Goal: Check status: Check status

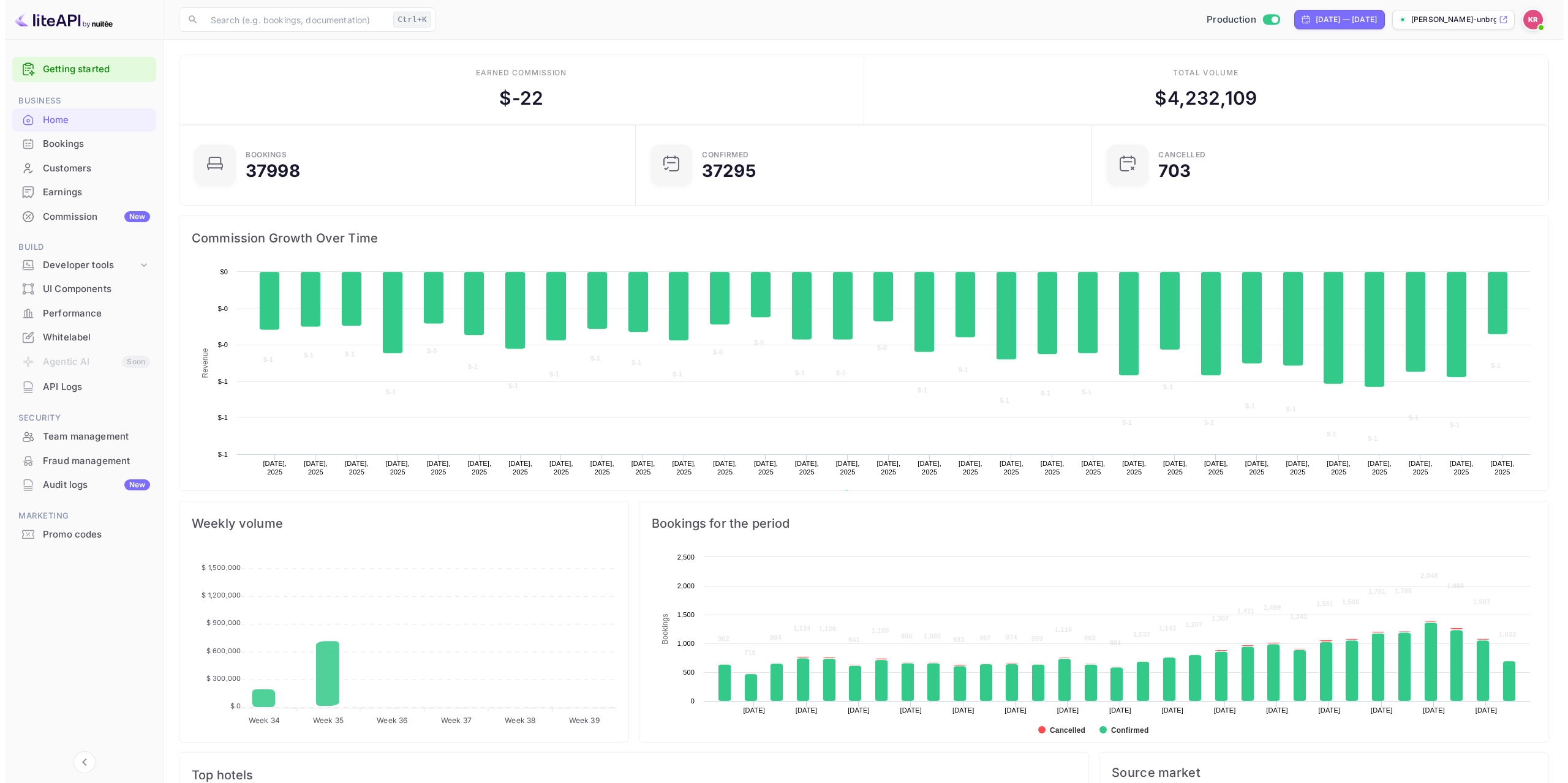
scroll to position [190, 440]
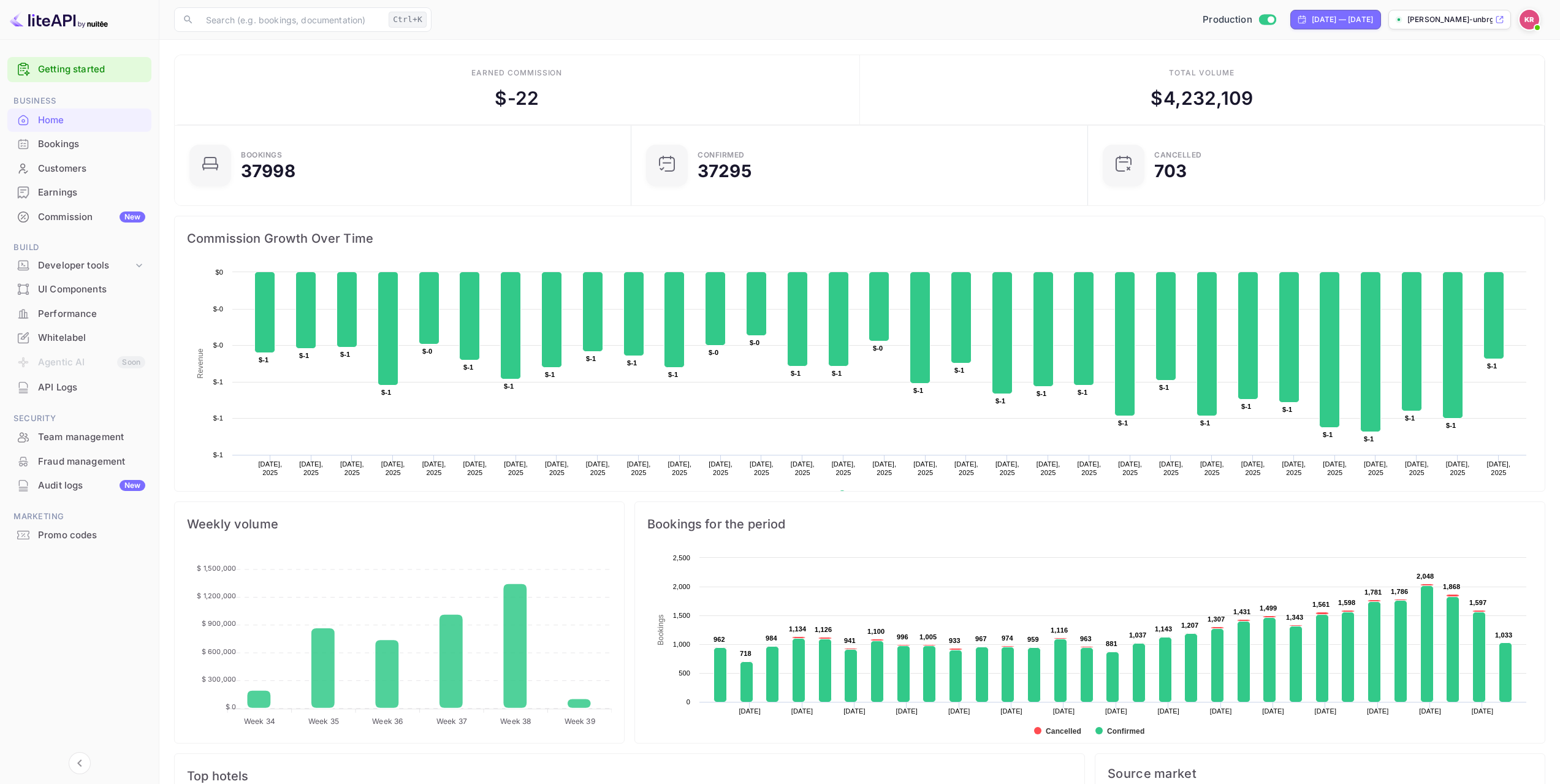
click at [70, 153] on div "Bookings" at bounding box center [79, 144] width 144 height 24
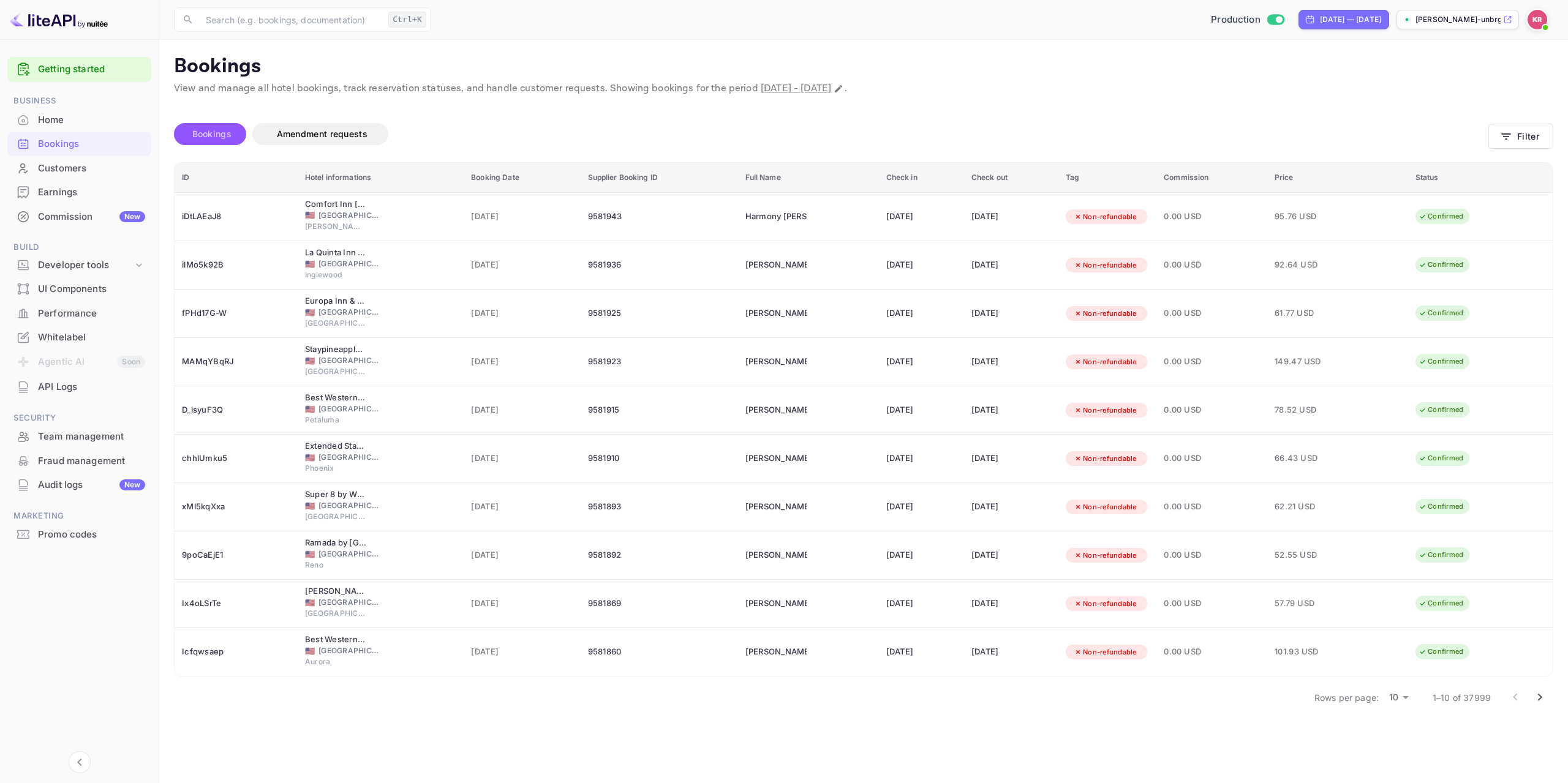
click at [204, 136] on span "Bookings" at bounding box center [212, 134] width 39 height 10
click at [1530, 142] on button "Filter" at bounding box center [1521, 136] width 65 height 25
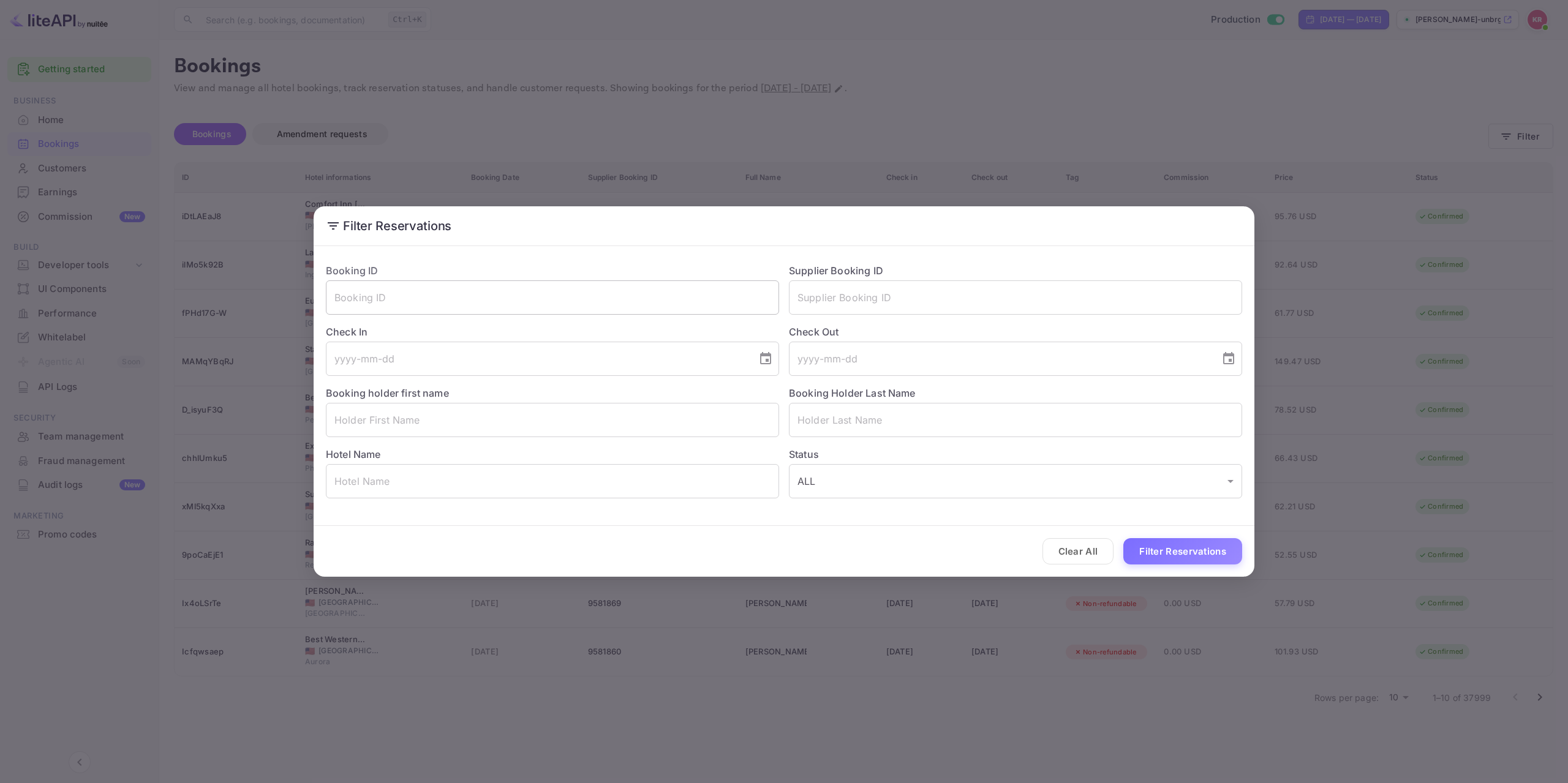
click at [542, 301] on input "text" at bounding box center [552, 297] width 453 height 34
paste input "eF31tEzMg"
click at [1155, 545] on button "Filter Reservations" at bounding box center [1183, 551] width 119 height 26
click at [339, 299] on input "eF31tEzMg" at bounding box center [552, 297] width 453 height 34
type input "eF31tEzMg"
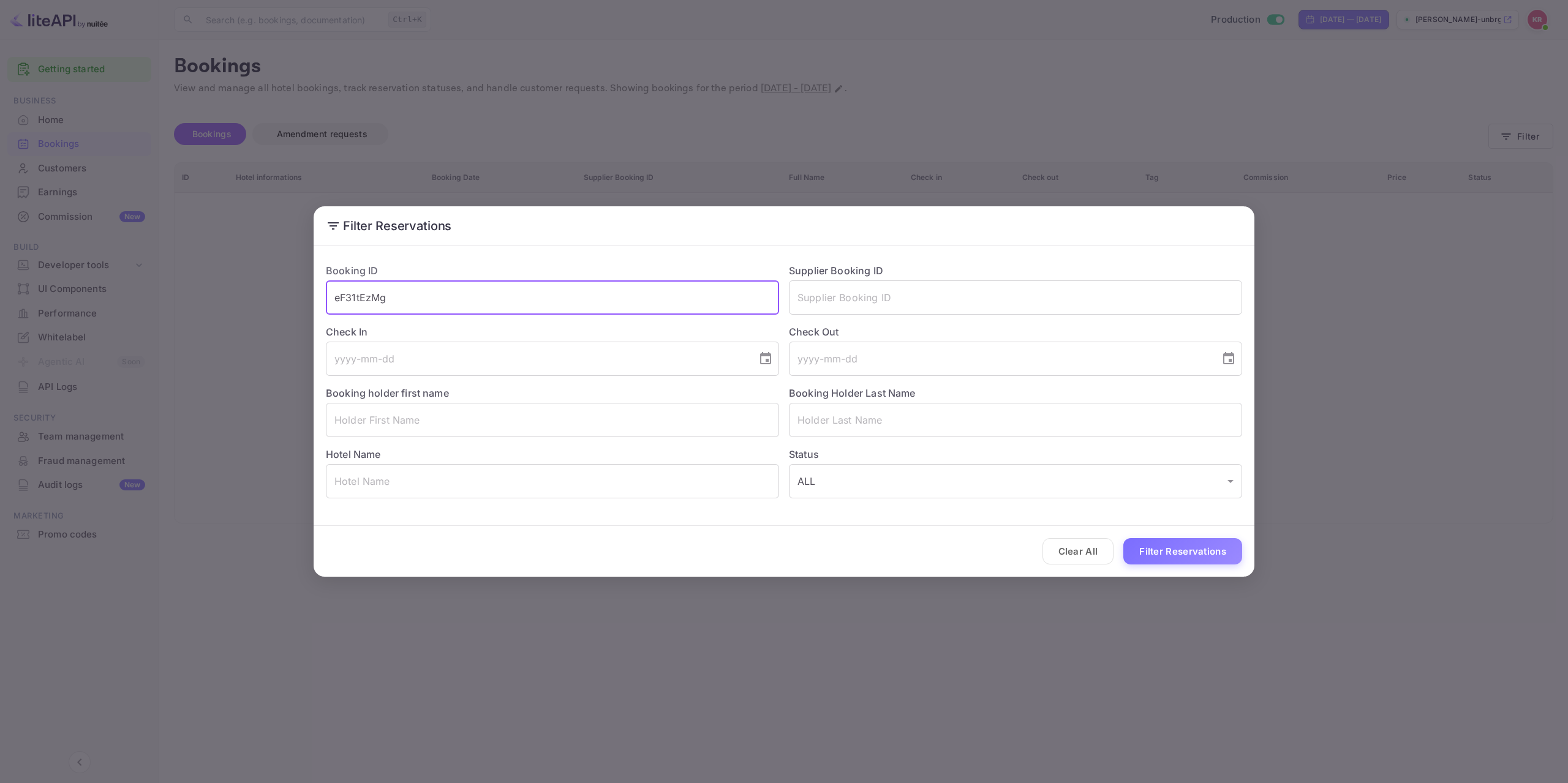
click at [1151, 553] on button "Filter Reservations" at bounding box center [1183, 551] width 119 height 26
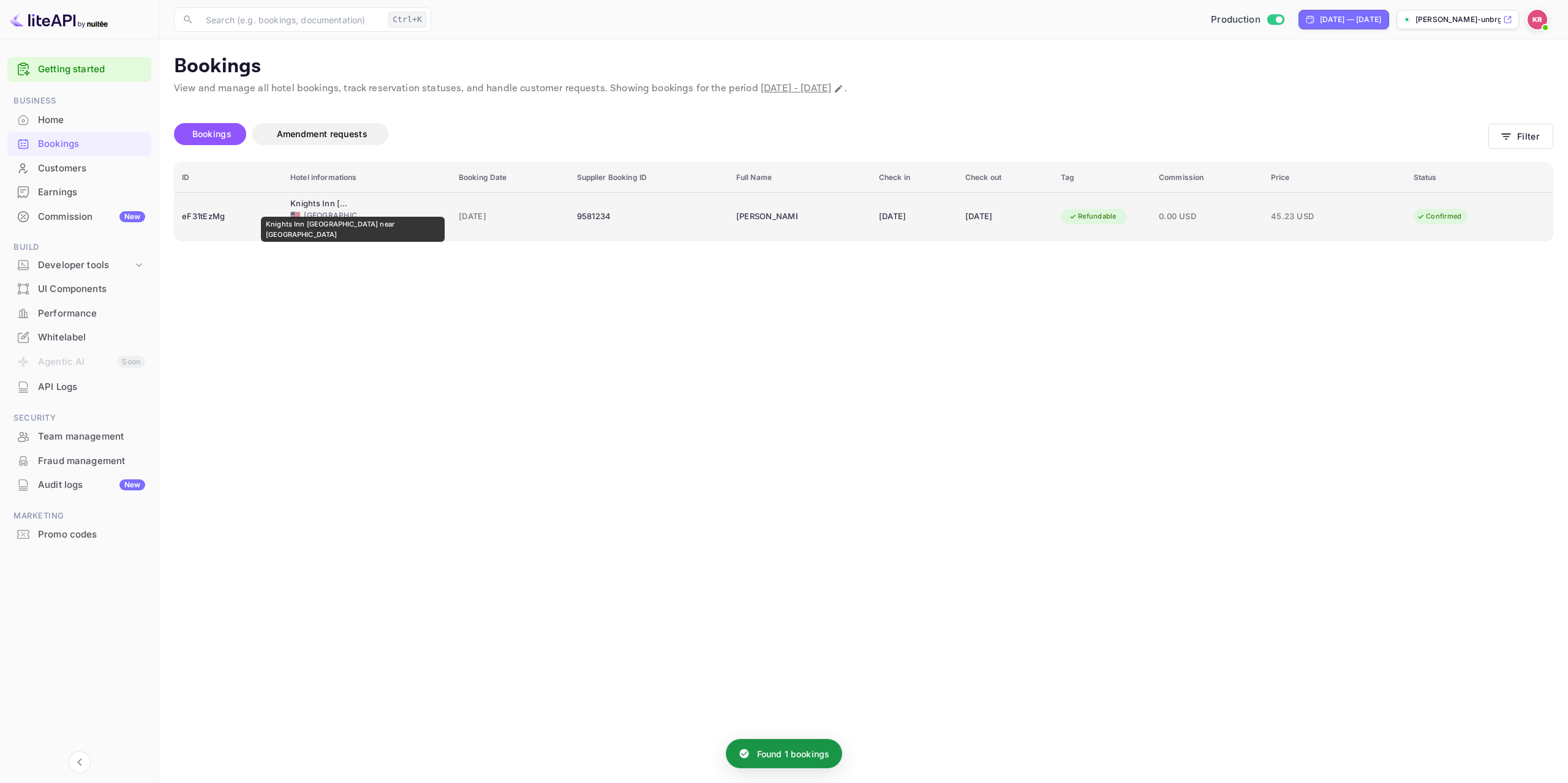
click at [344, 208] on div "Knights Inn [GEOGRAPHIC_DATA] near [GEOGRAPHIC_DATA]" at bounding box center [321, 204] width 61 height 12
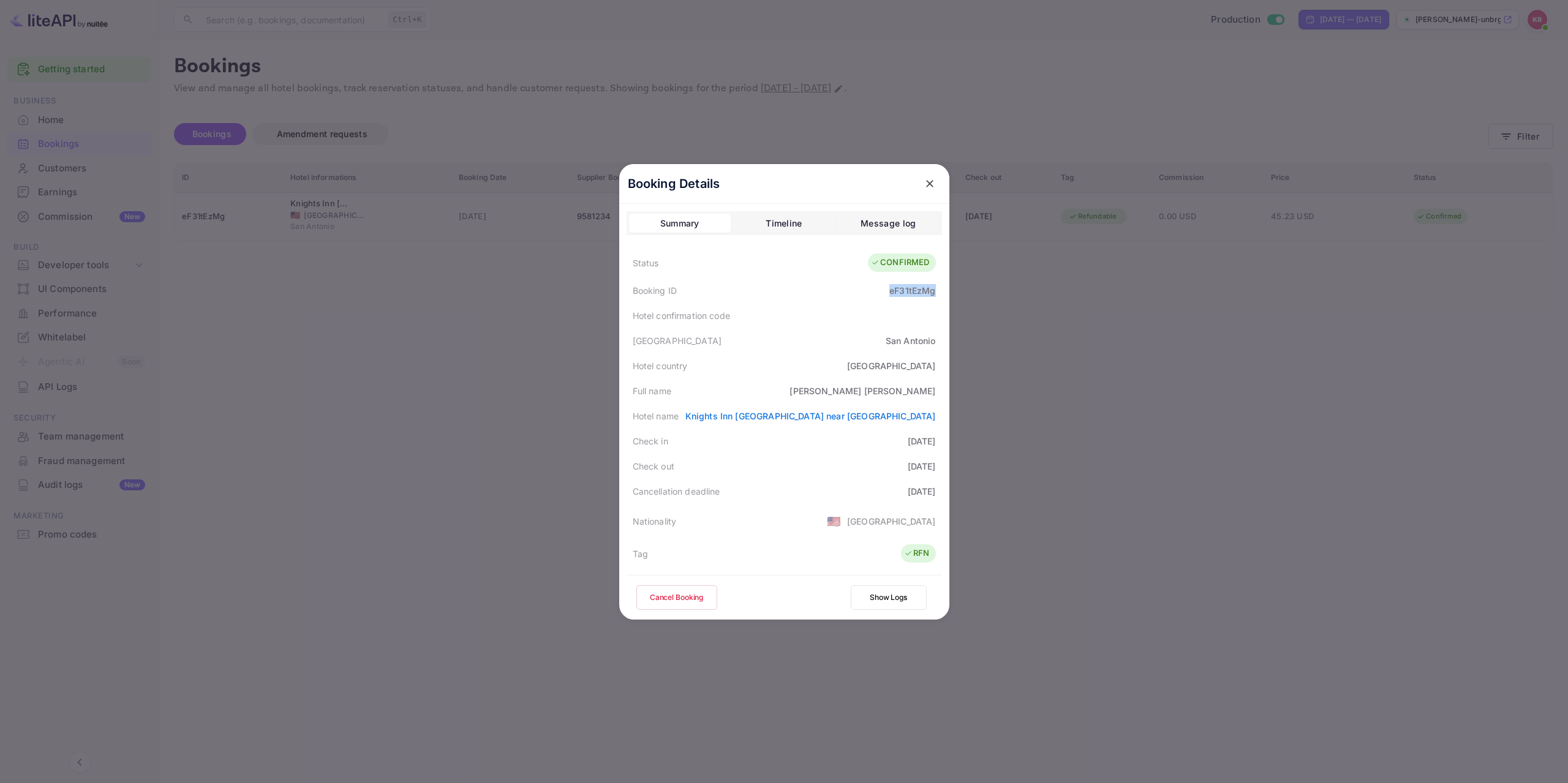
drag, startPoint x: 882, startPoint y: 291, endPoint x: 934, endPoint y: 294, distance: 52.1
click at [934, 294] on div "Booking ID eF31tEzMg" at bounding box center [785, 290] width 316 height 25
copy div "eF31tEzMg"
drag, startPoint x: 928, startPoint y: 184, endPoint x: 876, endPoint y: 209, distance: 57.7
click at [927, 184] on icon "close" at bounding box center [929, 183] width 12 height 12
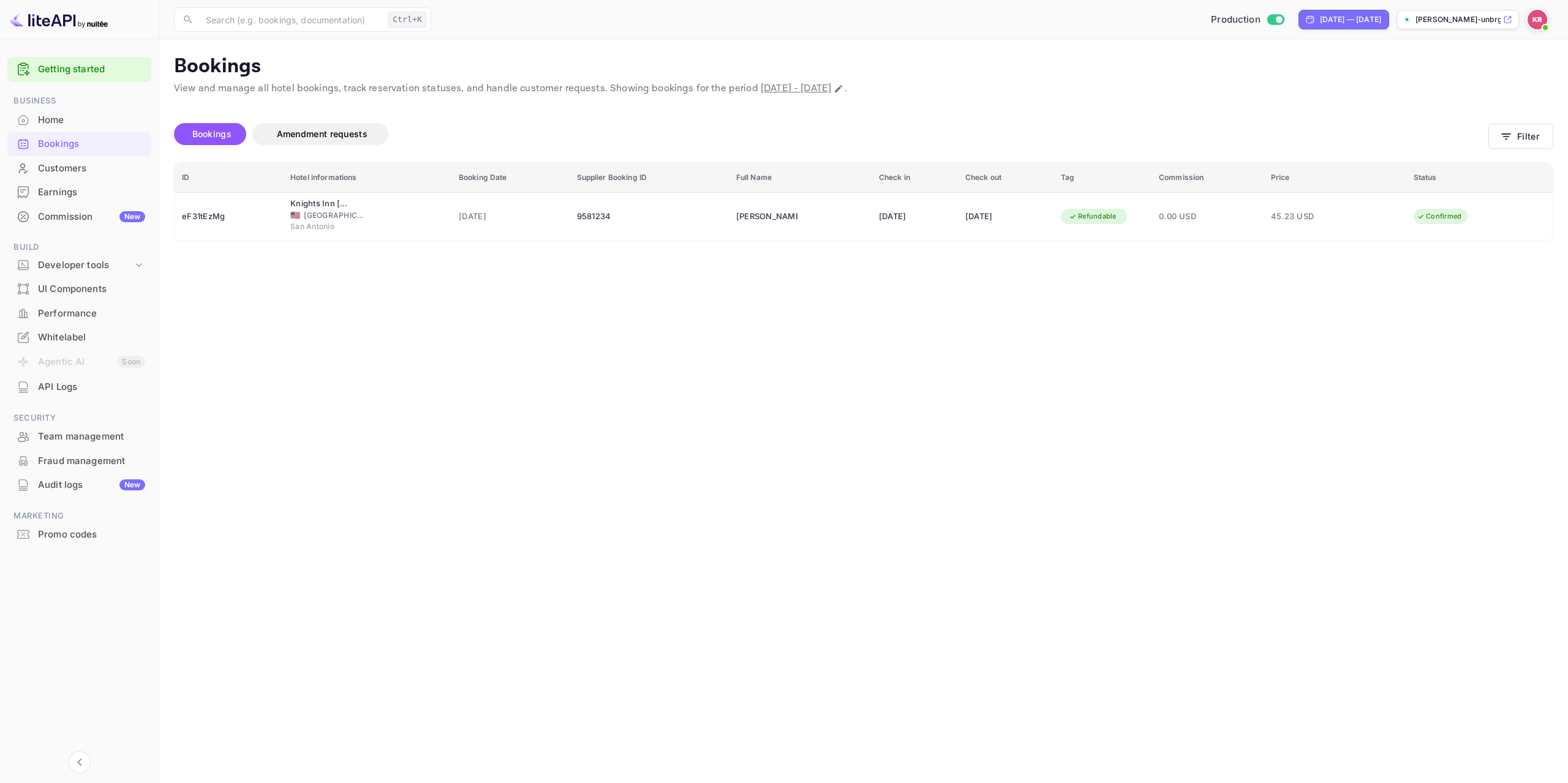
click at [201, 137] on span "Bookings" at bounding box center [212, 134] width 39 height 10
click at [211, 138] on span "Bookings" at bounding box center [212, 134] width 39 height 10
click at [1510, 140] on icon "button" at bounding box center [1506, 136] width 12 height 12
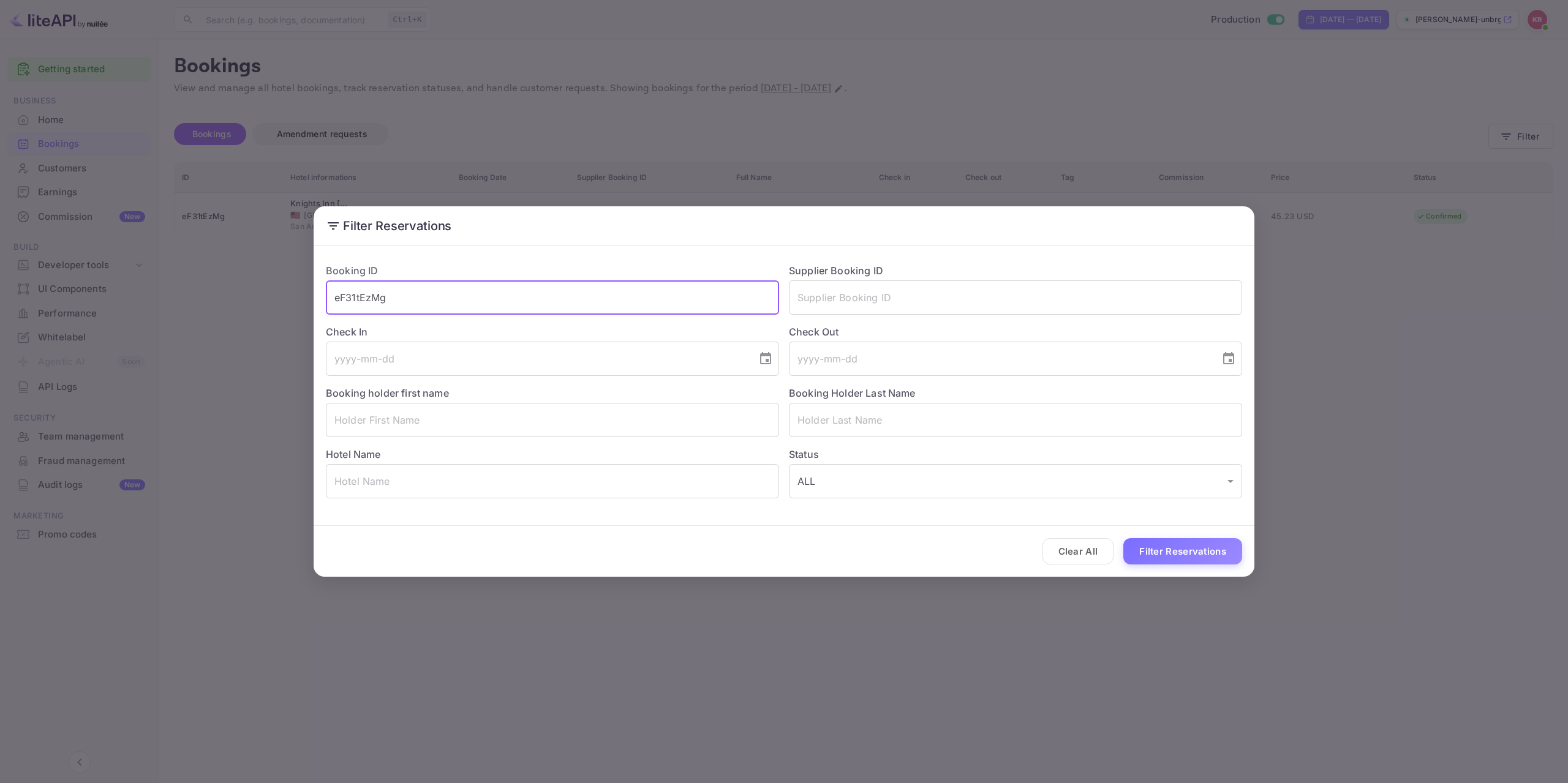
click at [334, 294] on input "eF31tEzMg" at bounding box center [552, 297] width 453 height 34
drag, startPoint x: 1209, startPoint y: 558, endPoint x: 1218, endPoint y: 563, distance: 10.3
click at [1209, 557] on button "Filter Reservations" at bounding box center [1183, 551] width 119 height 26
